Goal: Register for event/course: Register for event/course

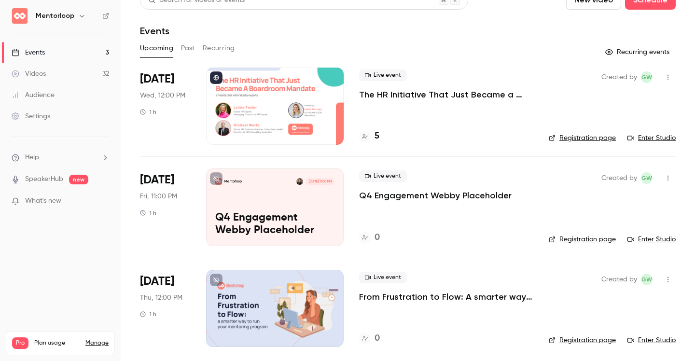
scroll to position [14, 0]
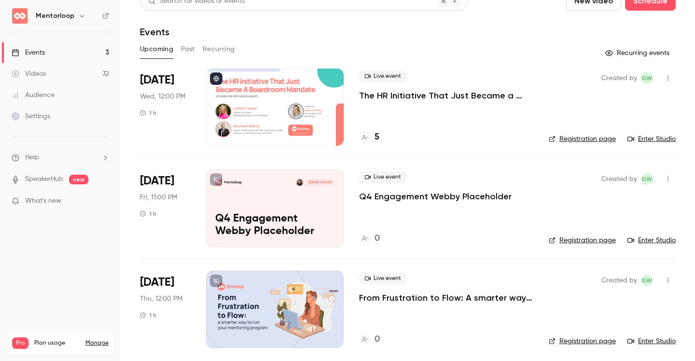
click at [193, 50] on button "Past" at bounding box center [188, 49] width 14 height 15
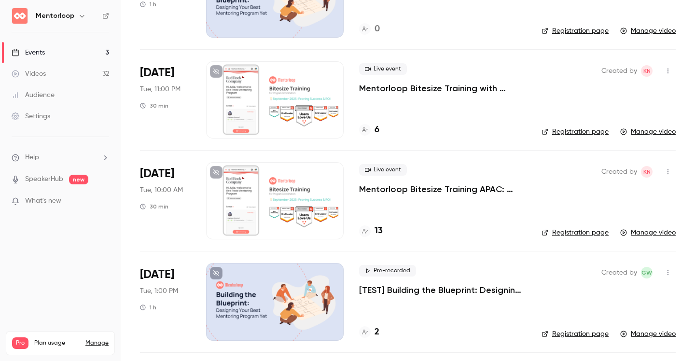
scroll to position [223, 0]
click at [289, 110] on div at bounding box center [275, 100] width 138 height 77
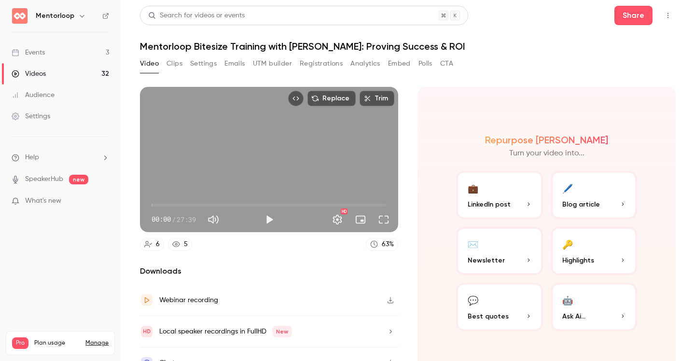
click at [426, 65] on button "Polls" at bounding box center [426, 63] width 14 height 15
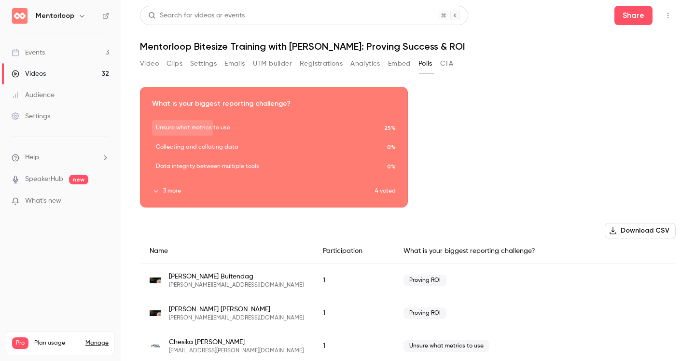
click at [370, 68] on button "Analytics" at bounding box center [365, 63] width 30 height 15
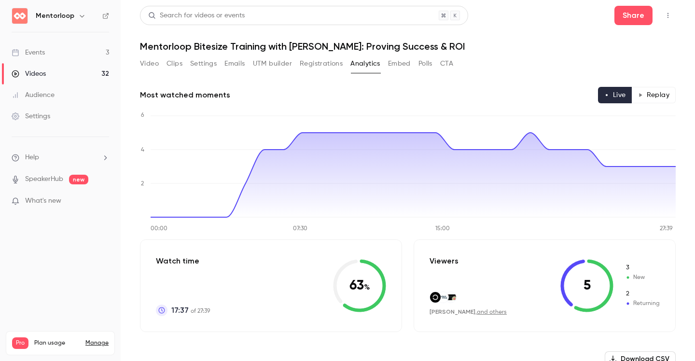
click at [63, 50] on link "Events 3" at bounding box center [60, 52] width 121 height 21
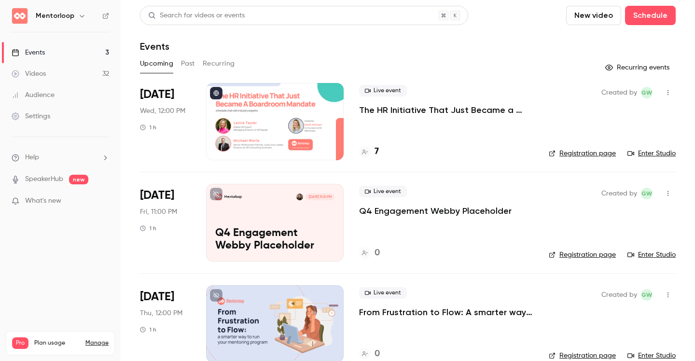
scroll to position [19, 0]
click at [189, 62] on button "Past" at bounding box center [188, 63] width 14 height 15
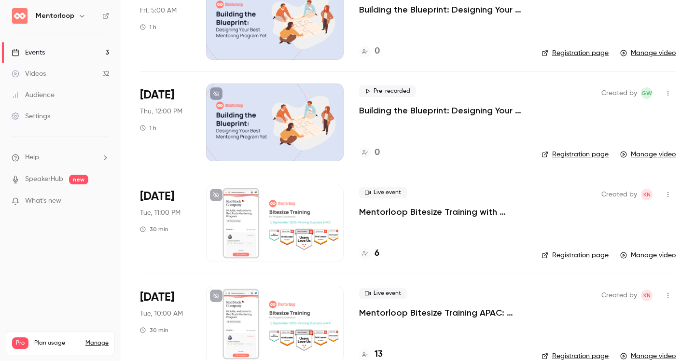
scroll to position [105, 0]
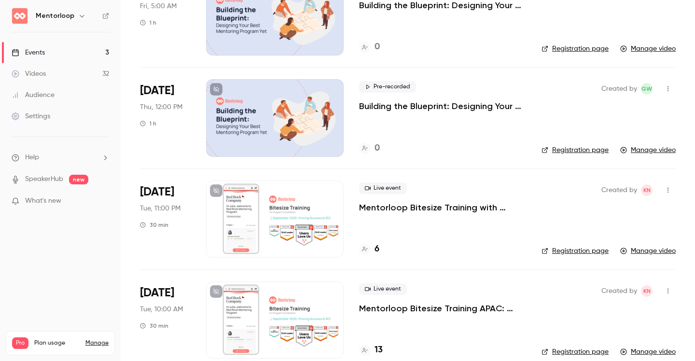
click at [293, 199] on div at bounding box center [275, 219] width 138 height 77
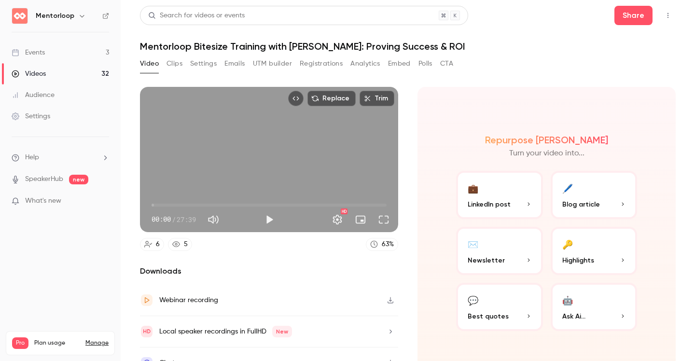
click at [367, 58] on button "Analytics" at bounding box center [365, 63] width 30 height 15
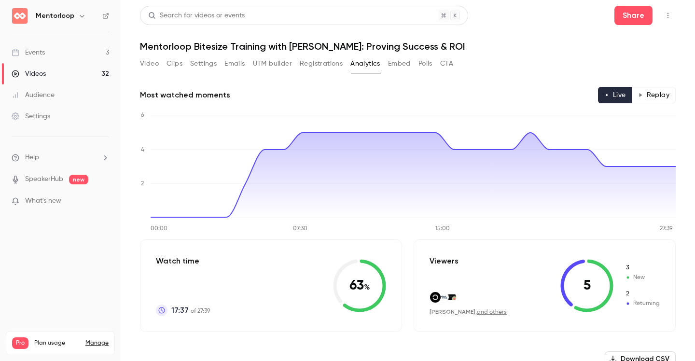
click at [667, 97] on button "Replay" at bounding box center [654, 95] width 44 height 16
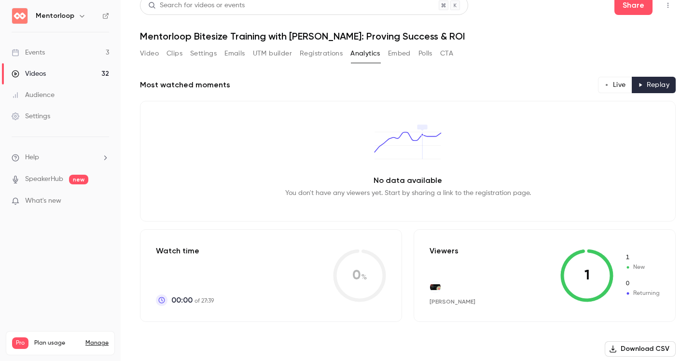
scroll to position [9, 0]
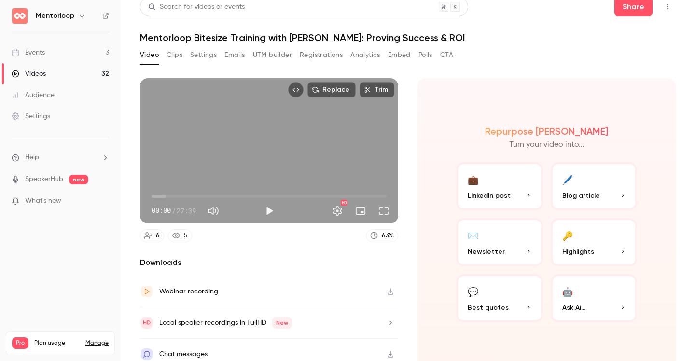
click at [37, 53] on div "Events" at bounding box center [28, 53] width 33 height 10
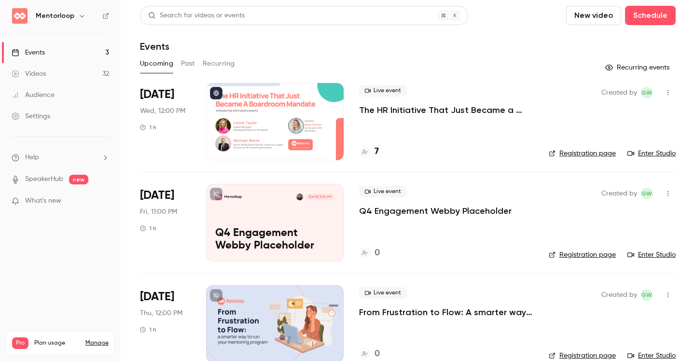
scroll to position [19, 0]
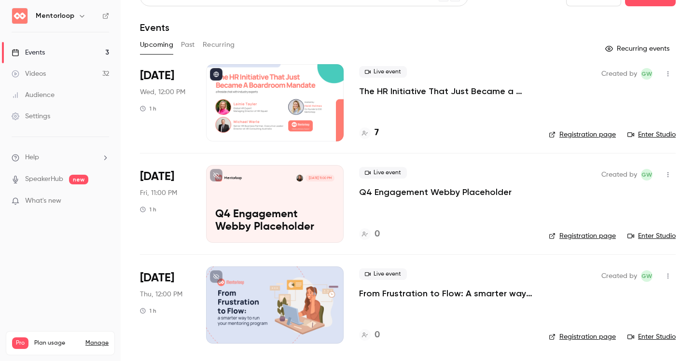
click at [258, 211] on p "Q4 Engagement Webby Placeholder" at bounding box center [274, 221] width 119 height 25
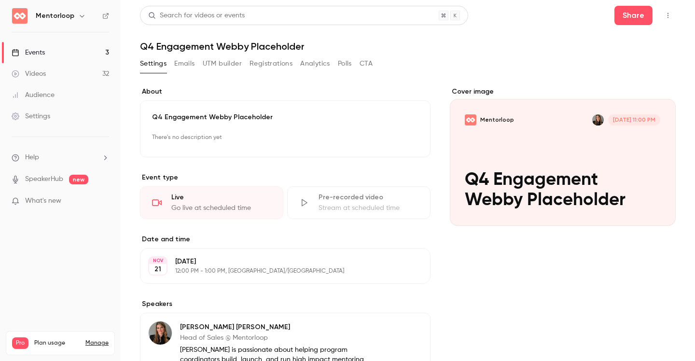
click at [406, 143] on button "Edit" at bounding box center [401, 137] width 35 height 15
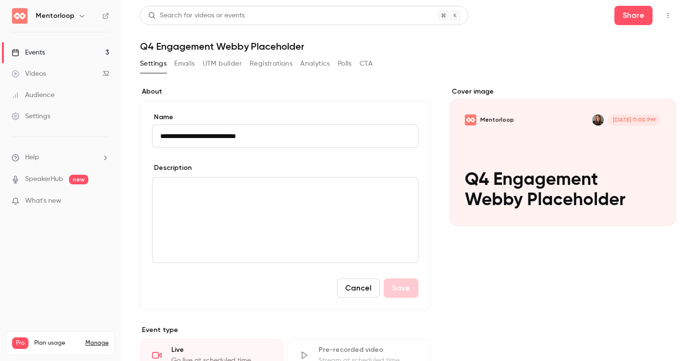
click at [308, 144] on input "**********" at bounding box center [285, 136] width 266 height 23
click at [275, 223] on div "editor" at bounding box center [285, 220] width 265 height 85
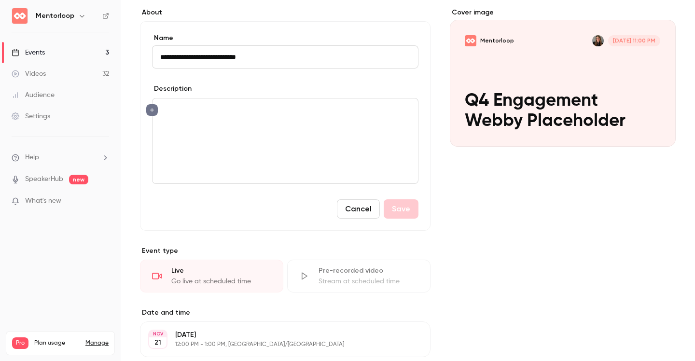
scroll to position [57, 0]
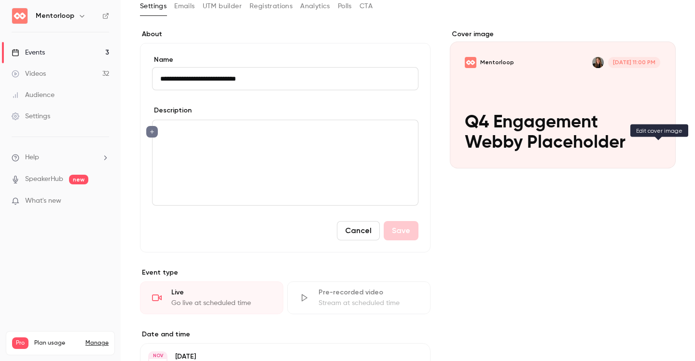
click at [658, 152] on icon "Cover image" at bounding box center [658, 151] width 11 height 8
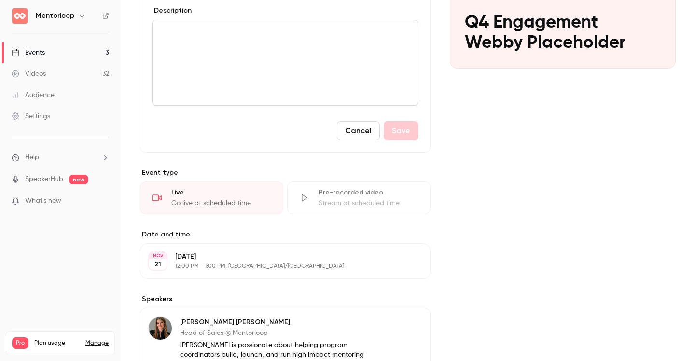
scroll to position [0, 0]
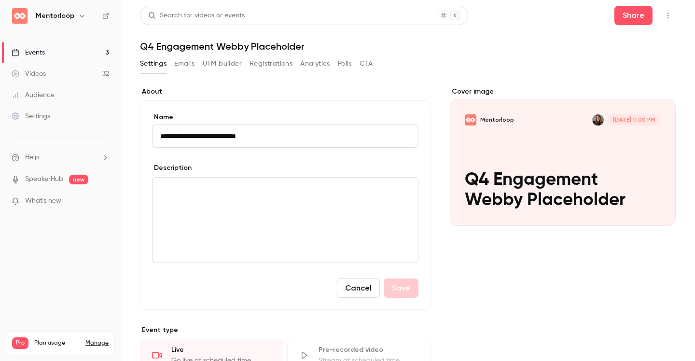
click at [673, 18] on button "button" at bounding box center [667, 15] width 15 height 15
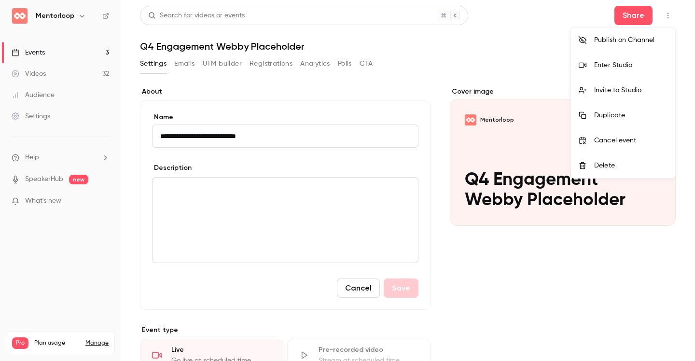
click at [611, 71] on li "Enter Studio" at bounding box center [623, 65] width 104 height 25
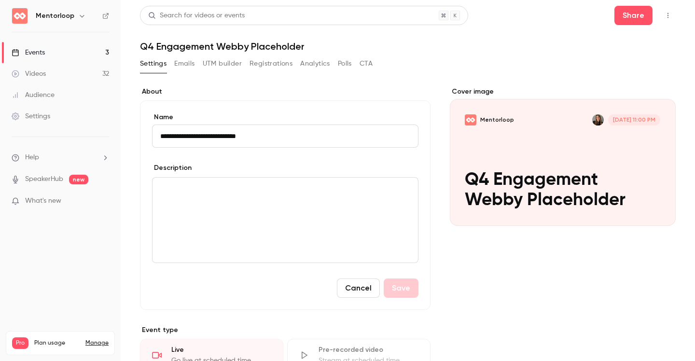
click at [83, 13] on icon "button" at bounding box center [82, 16] width 8 height 8
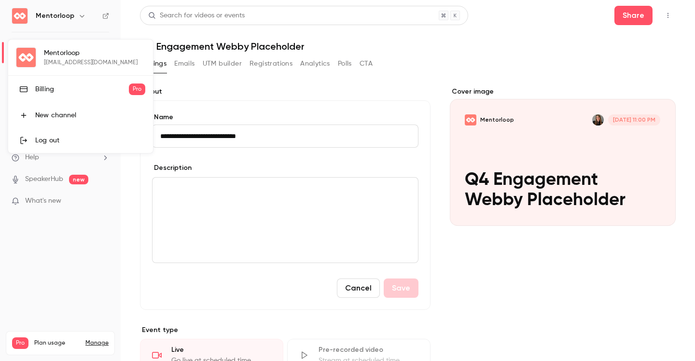
click at [667, 15] on div at bounding box center [347, 180] width 695 height 361
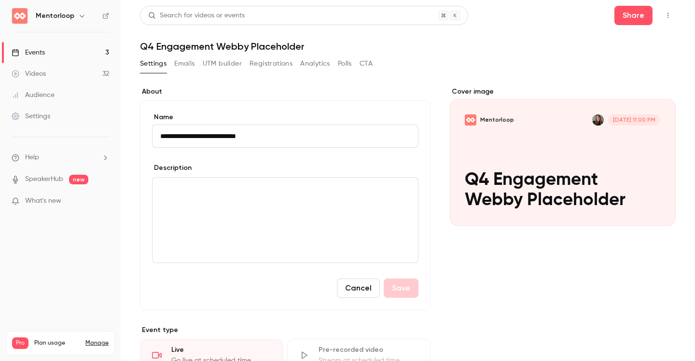
click at [78, 16] on icon "button" at bounding box center [82, 16] width 8 height 8
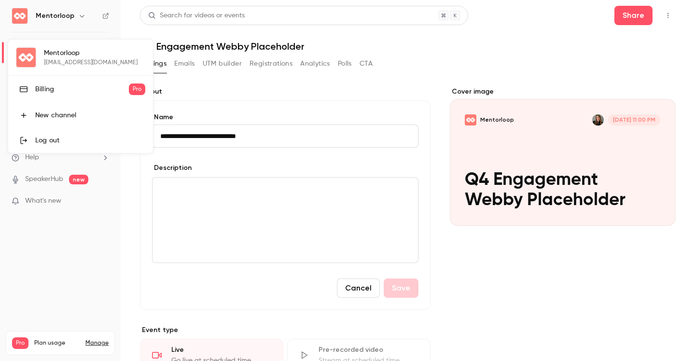
click at [43, 54] on div "Mentorloop [EMAIL_ADDRESS][DOMAIN_NAME] Billing Pro New channel Log out" at bounding box center [80, 96] width 145 height 113
click at [63, 293] on div at bounding box center [347, 180] width 695 height 361
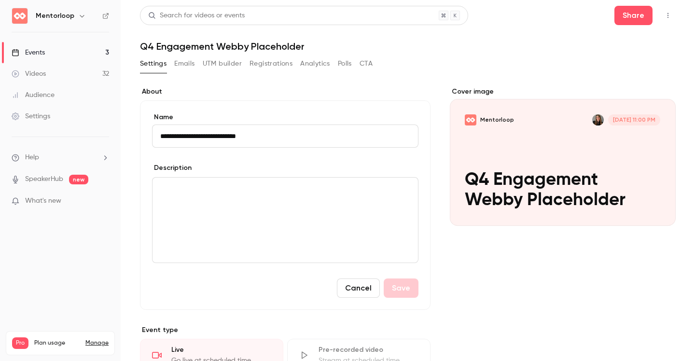
click at [57, 101] on link "Audience" at bounding box center [60, 94] width 121 height 21
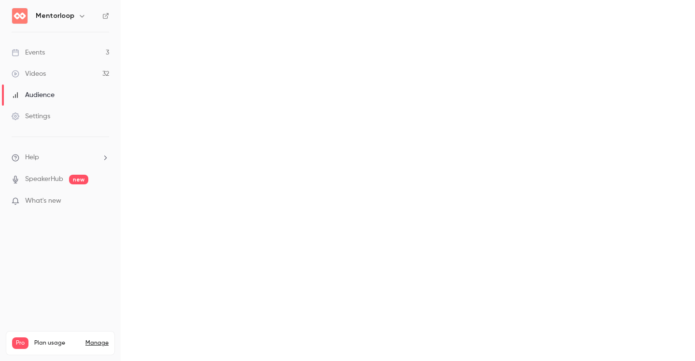
click at [43, 114] on div "Settings" at bounding box center [31, 117] width 39 height 10
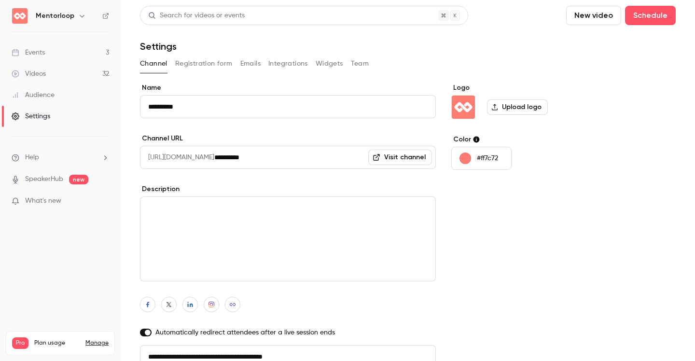
scroll to position [7, 0]
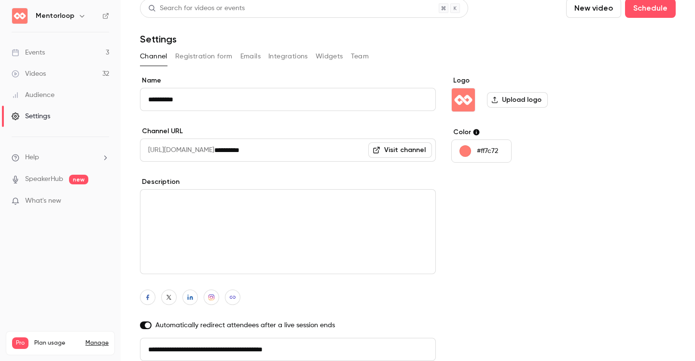
click at [359, 57] on button "Team" at bounding box center [360, 56] width 18 height 15
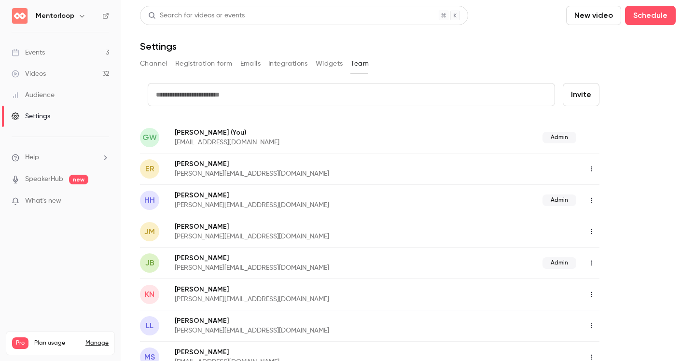
click at [249, 93] on input "text" at bounding box center [351, 94] width 407 height 23
type input "**********"
click at [580, 101] on button "Invite" at bounding box center [581, 94] width 37 height 23
click at [54, 50] on link "Events 3" at bounding box center [60, 52] width 121 height 21
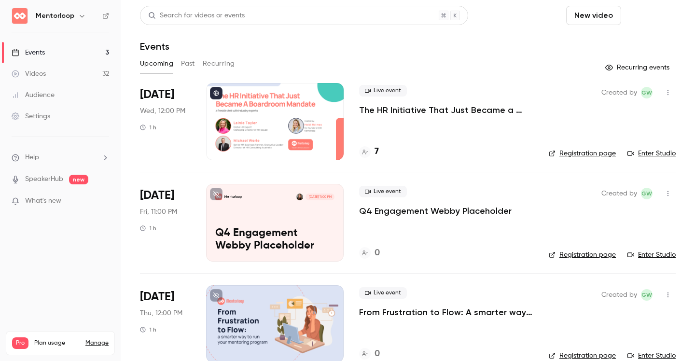
click at [663, 14] on button "Schedule" at bounding box center [650, 15] width 51 height 19
click at [607, 44] on div "One time event" at bounding box center [630, 42] width 73 height 10
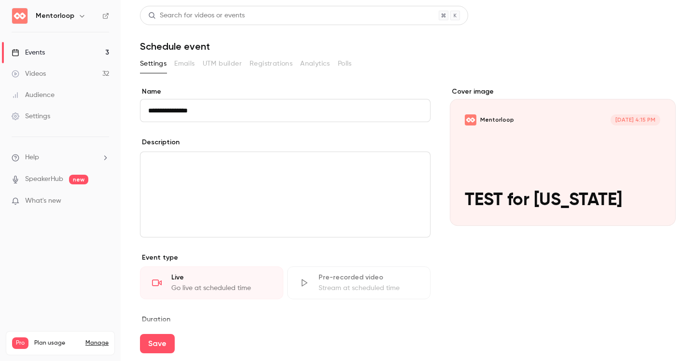
type input "**********"
click at [214, 181] on div "editor" at bounding box center [285, 194] width 290 height 85
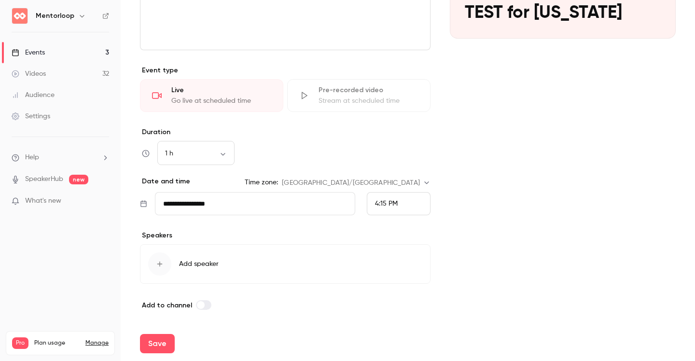
scroll to position [186, 0]
click at [251, 196] on input "**********" at bounding box center [255, 204] width 200 height 23
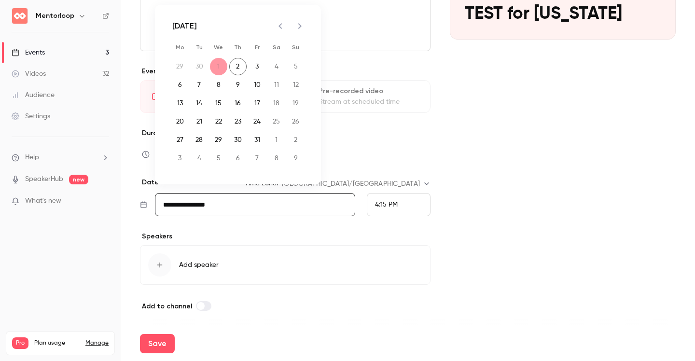
click at [410, 201] on div "4:15 PM" at bounding box center [399, 204] width 64 height 23
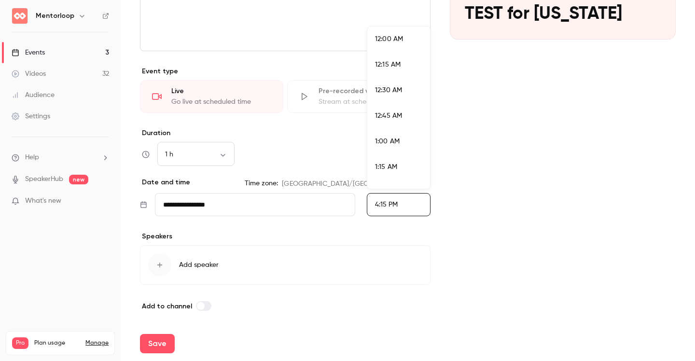
click at [410, 201] on div at bounding box center [347, 180] width 695 height 361
click at [410, 201] on div "4:15 PM" at bounding box center [399, 204] width 64 height 23
click at [386, 126] on span "6:00 PM" at bounding box center [388, 123] width 26 height 7
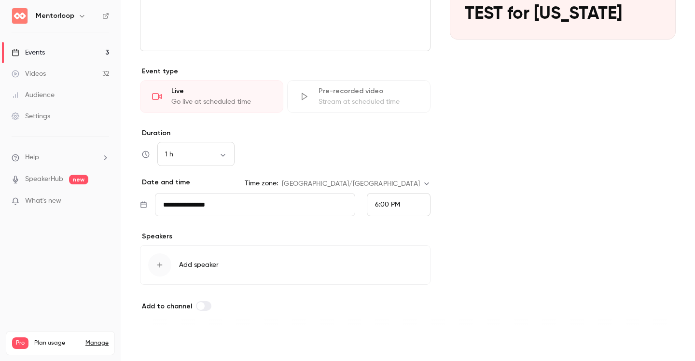
click at [158, 344] on button "Save" at bounding box center [157, 343] width 35 height 19
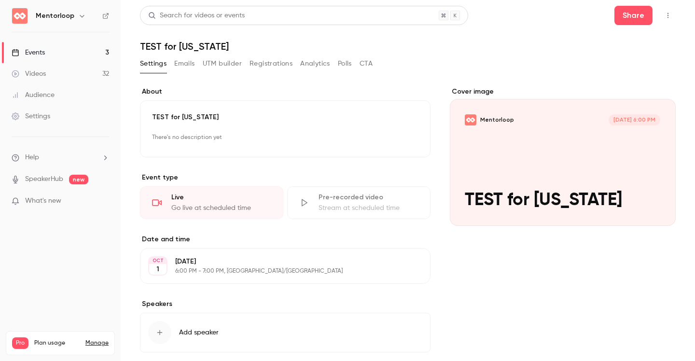
click at [70, 51] on link "Events 3" at bounding box center [60, 52] width 121 height 21
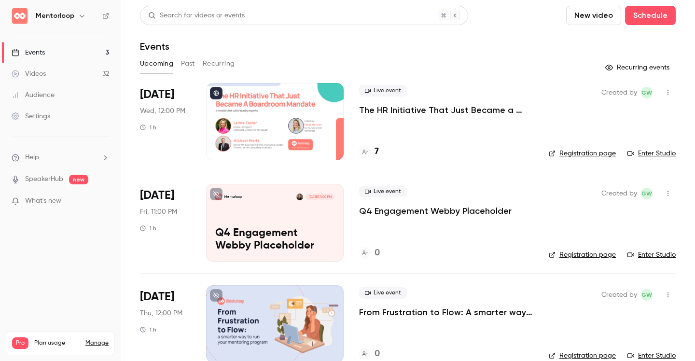
scroll to position [19, 0]
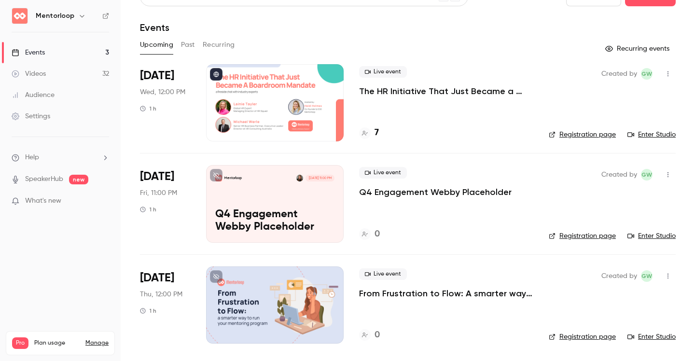
click at [69, 68] on link "Videos 32" at bounding box center [60, 73] width 121 height 21
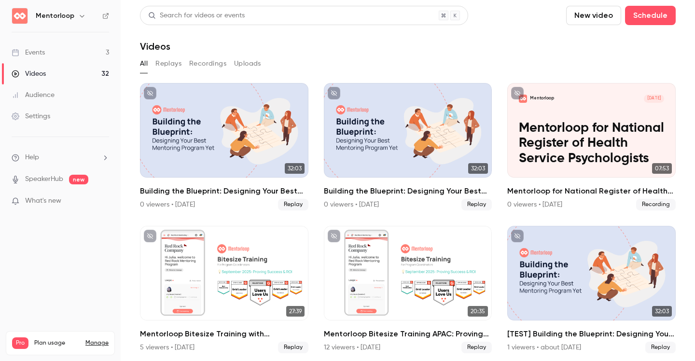
click at [44, 56] on div "Events" at bounding box center [28, 53] width 33 height 10
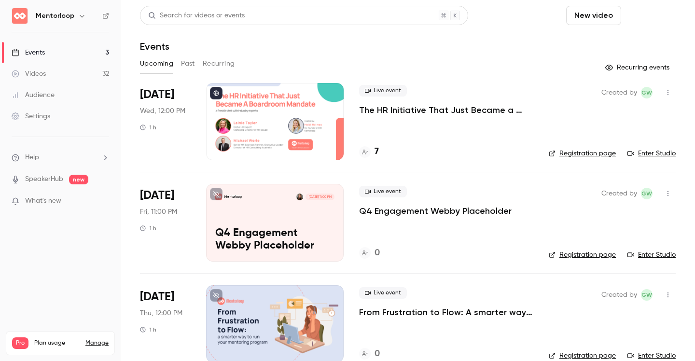
click at [652, 14] on button "Schedule" at bounding box center [650, 15] width 51 height 19
click at [627, 43] on div "One time event" at bounding box center [630, 42] width 73 height 10
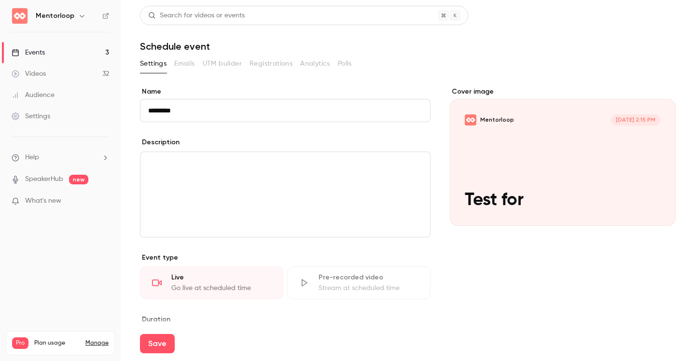
type input "**********"
click at [229, 195] on div "editor" at bounding box center [285, 194] width 290 height 85
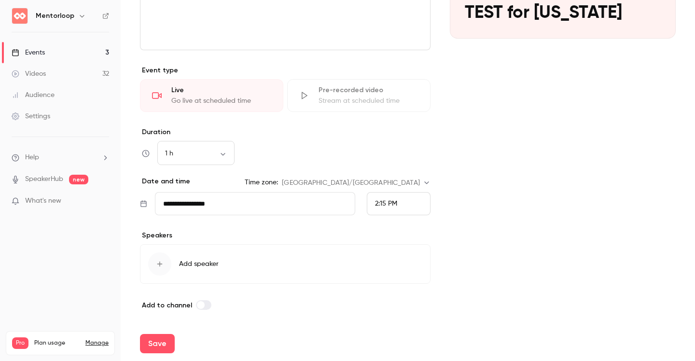
click at [397, 203] on span "2:15 PM" at bounding box center [386, 203] width 22 height 7
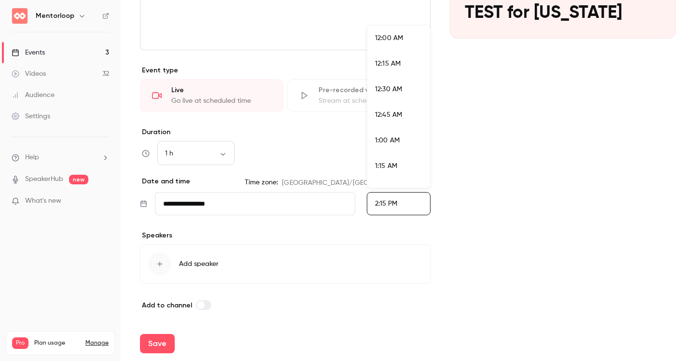
scroll to position [1390, 0]
click at [397, 179] on div "3:00 PM" at bounding box center [398, 184] width 47 height 10
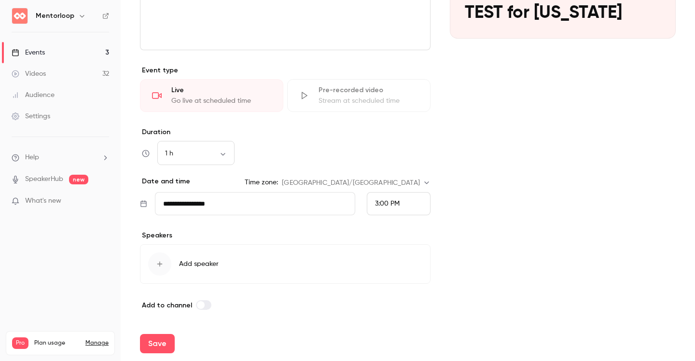
click at [394, 207] on span "3:00 PM" at bounding box center [387, 203] width 25 height 7
click at [391, 75] on span "6:00 PM" at bounding box center [388, 73] width 26 height 7
click at [617, 151] on div "Cover image Mentorloop Oct 2, 6:00 PM TEST for Georgia" at bounding box center [563, 105] width 226 height 411
click at [161, 347] on button "Save" at bounding box center [157, 343] width 35 height 19
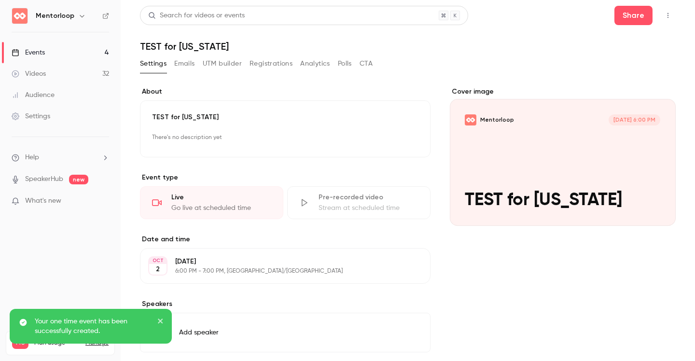
click at [37, 50] on div "Events" at bounding box center [28, 53] width 33 height 10
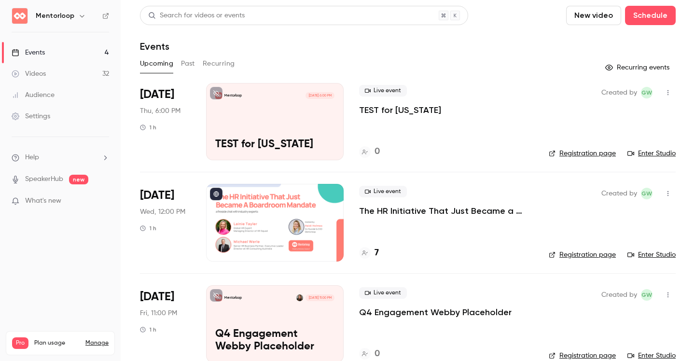
click at [664, 154] on link "Enter Studio" at bounding box center [652, 154] width 48 height 10
